Goal: Navigation & Orientation: Go to known website

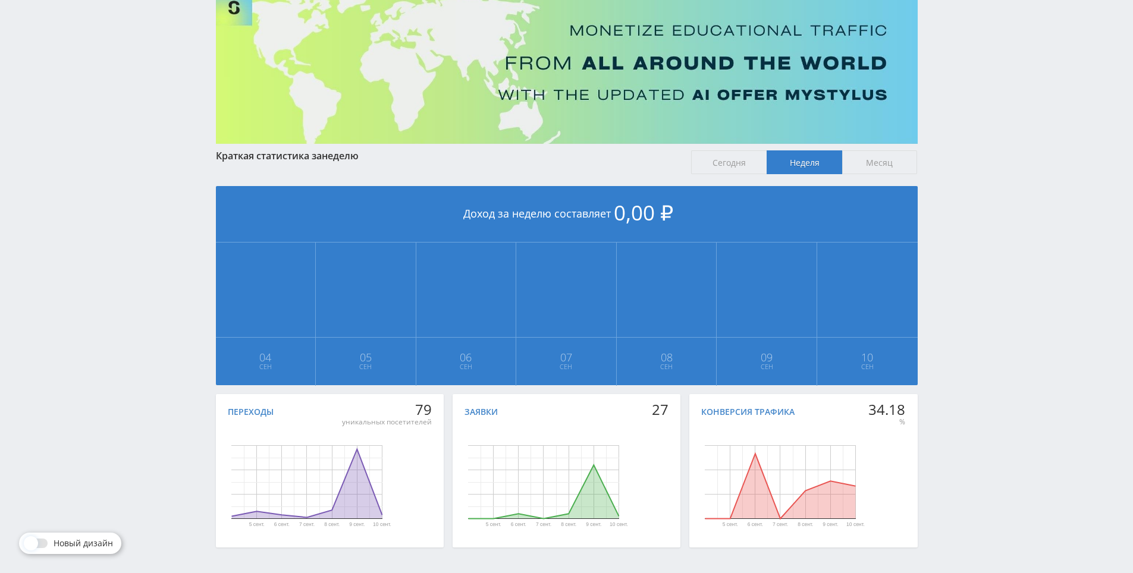
scroll to position [133, 0]
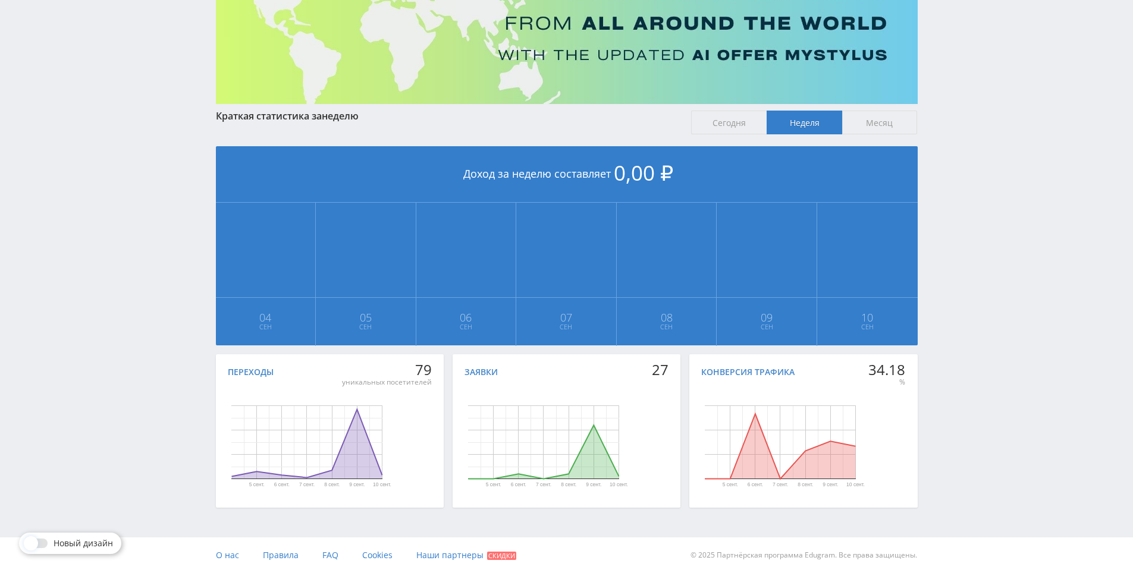
click at [992, 180] on div "Telegram-канал Инструменты База знаний Ваш менеджер: [PERSON_NAME] Online @edug…" at bounding box center [566, 220] width 1133 height 706
click at [991, 187] on div "Telegram-канал Инструменты База знаний Ваш менеджер: [PERSON_NAME] Online @edug…" at bounding box center [566, 220] width 1133 height 706
click at [978, 175] on div "Telegram-канал Инструменты База знаний Ваш менеджер: [PERSON_NAME] Online @edug…" at bounding box center [566, 220] width 1133 height 706
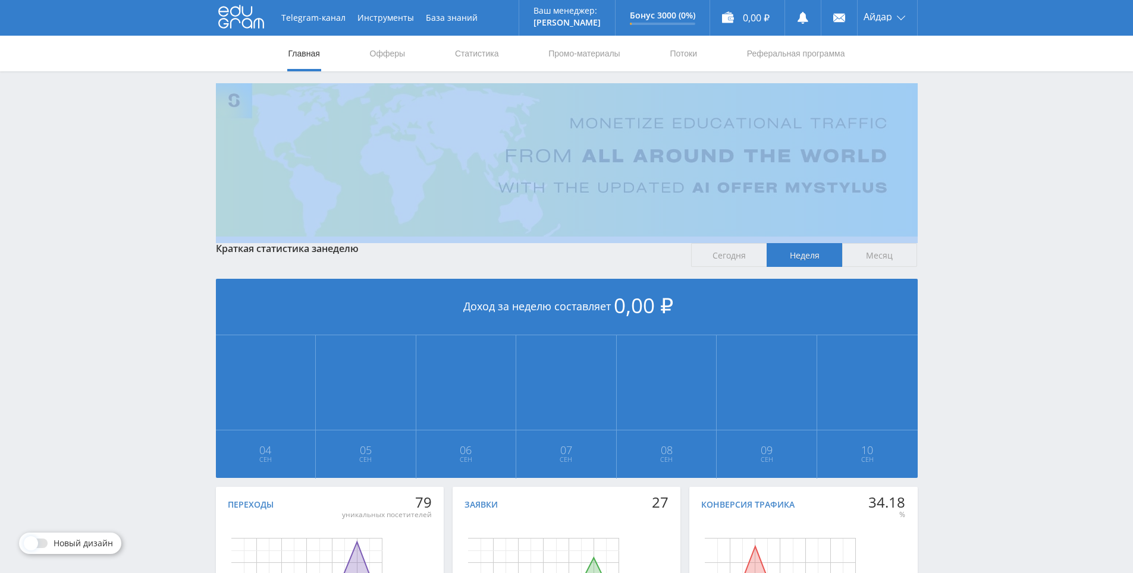
drag, startPoint x: 977, startPoint y: 154, endPoint x: 968, endPoint y: 125, distance: 29.9
click at [968, 125] on div "Telegram-канал Инструменты База знаний Ваш менеджер: [PERSON_NAME] Online @edug…" at bounding box center [566, 353] width 1133 height 706
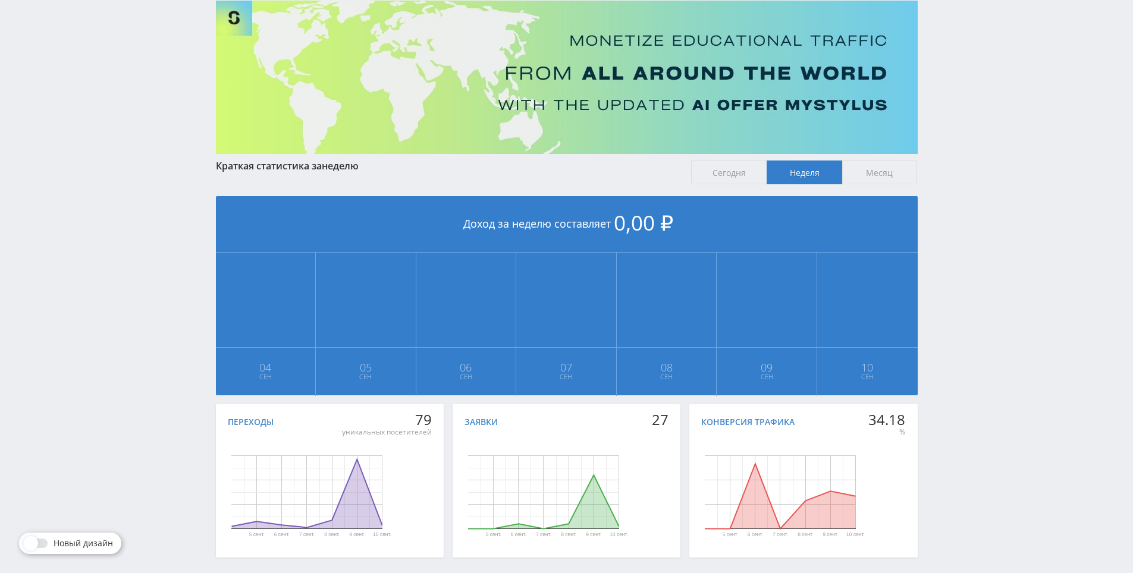
drag, startPoint x: 966, startPoint y: 163, endPoint x: 968, endPoint y: 199, distance: 35.7
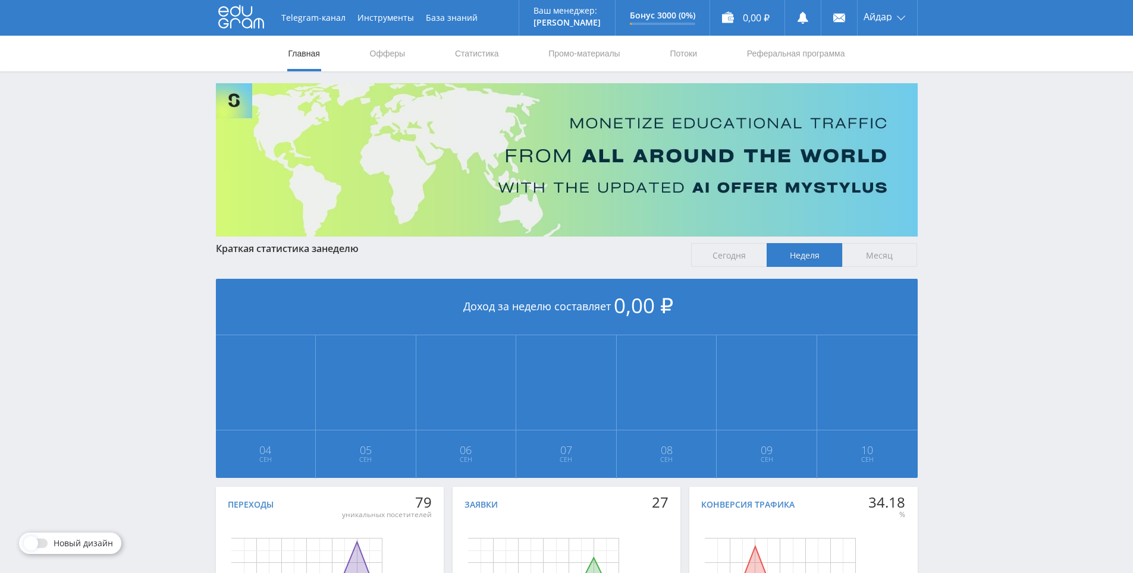
drag, startPoint x: 969, startPoint y: 209, endPoint x: 935, endPoint y: 58, distance: 155.0
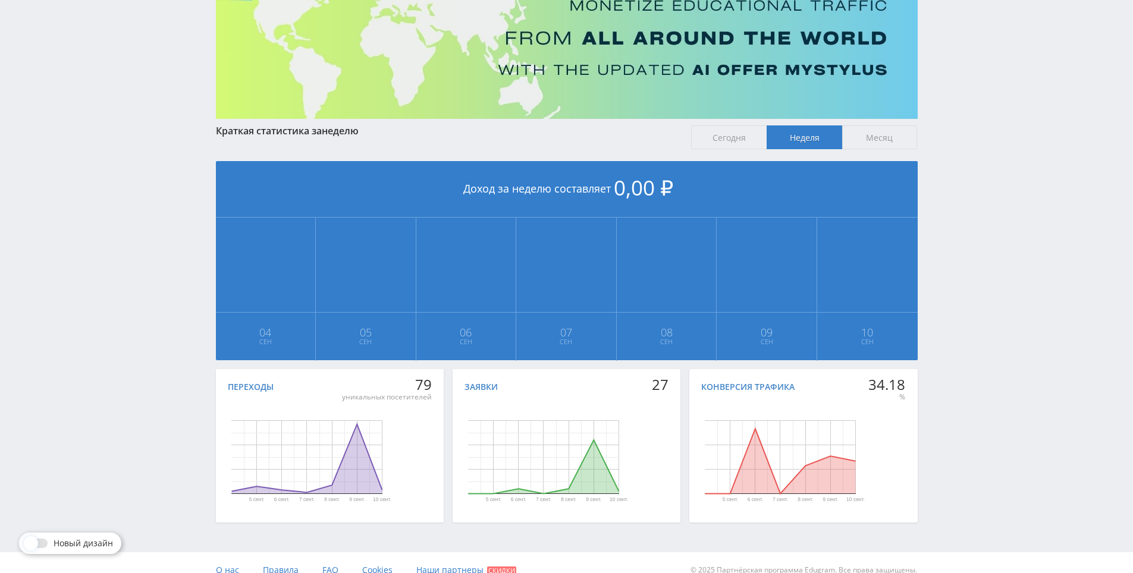
scroll to position [119, 0]
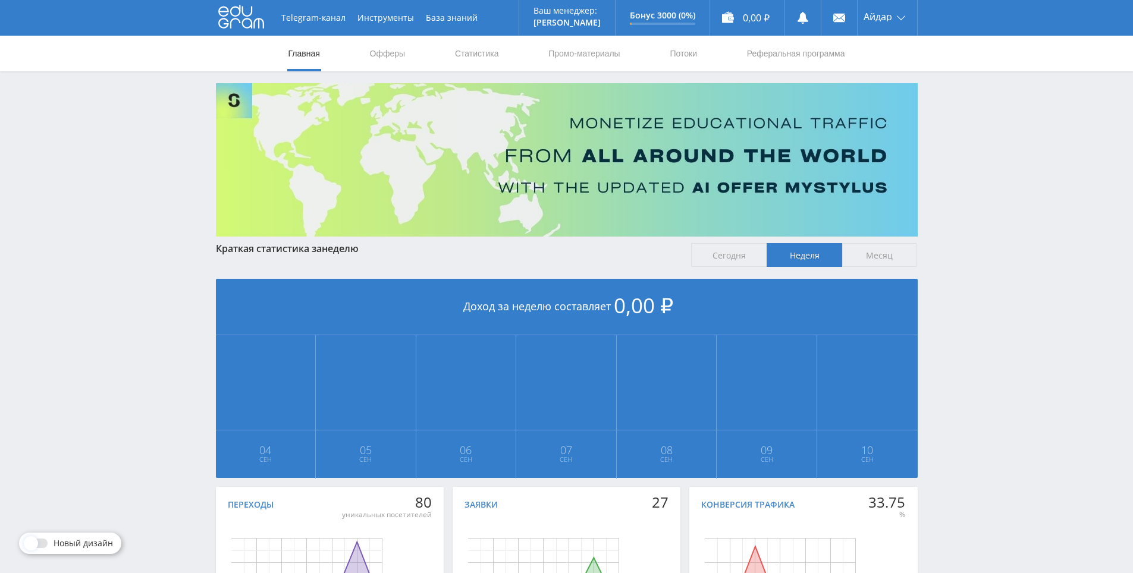
scroll to position [133, 0]
